Goal: Find specific page/section: Find specific page/section

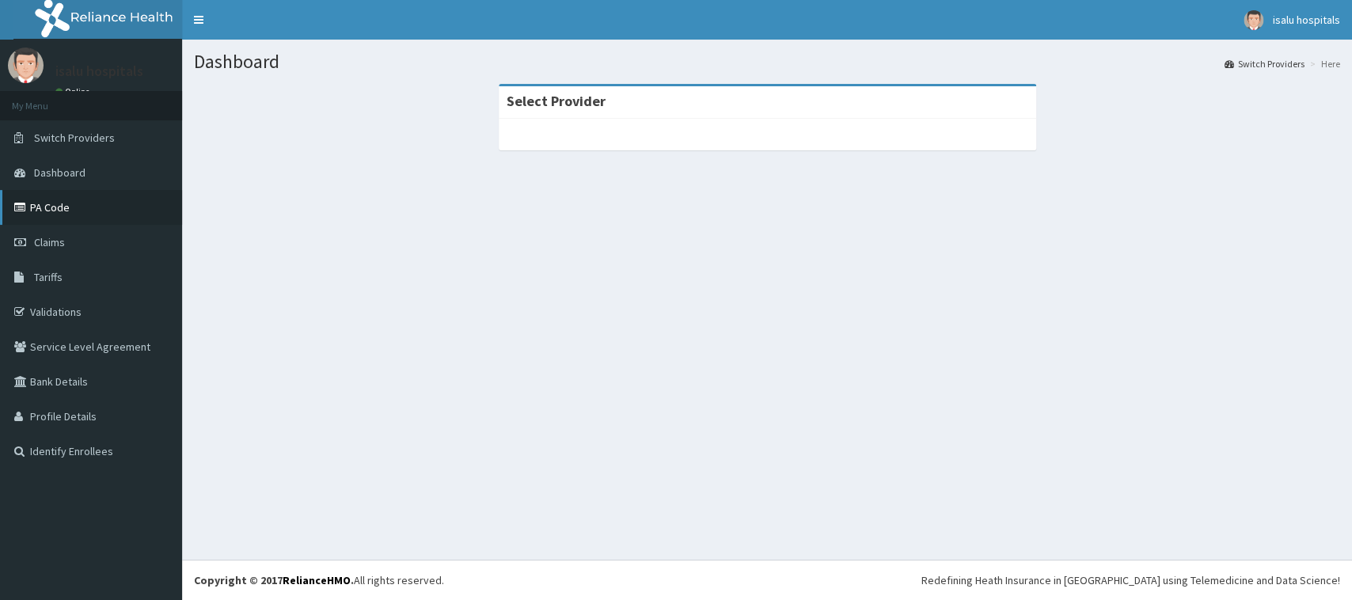
click at [50, 207] on link "PA Code" at bounding box center [91, 207] width 182 height 35
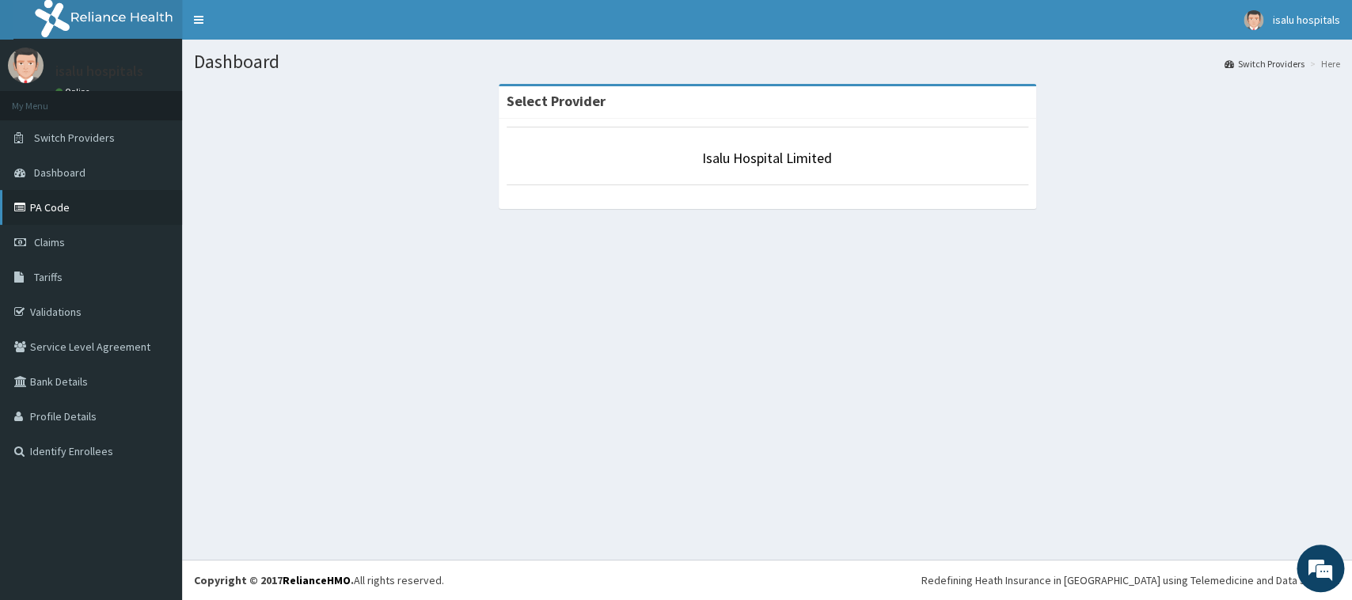
click at [66, 196] on link "PA Code" at bounding box center [91, 207] width 182 height 35
click at [82, 209] on link "PA Code" at bounding box center [91, 207] width 182 height 35
click at [55, 205] on link "PA Code" at bounding box center [91, 207] width 182 height 35
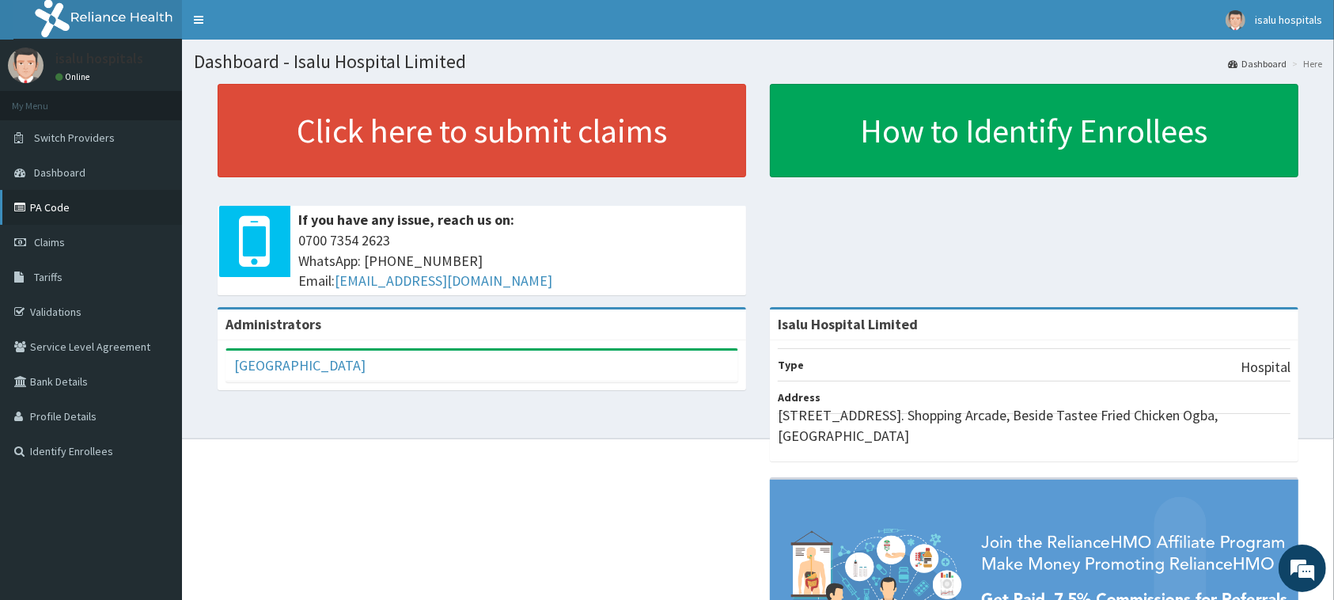
click at [71, 214] on link "PA Code" at bounding box center [91, 207] width 182 height 35
